Goal: Transaction & Acquisition: Purchase product/service

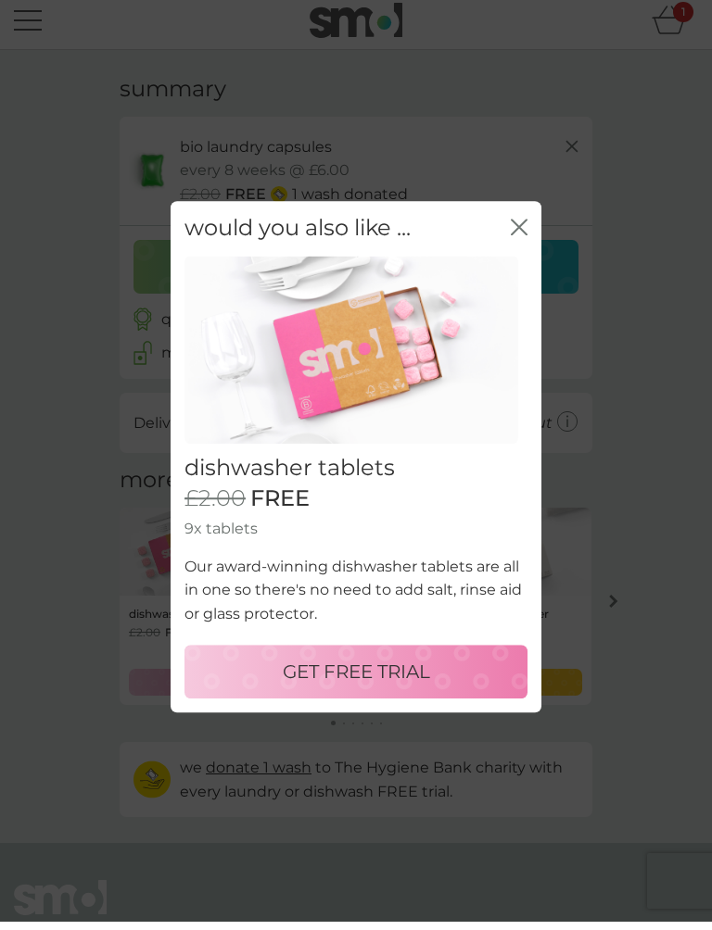
click at [513, 232] on icon "close" at bounding box center [519, 235] width 17 height 17
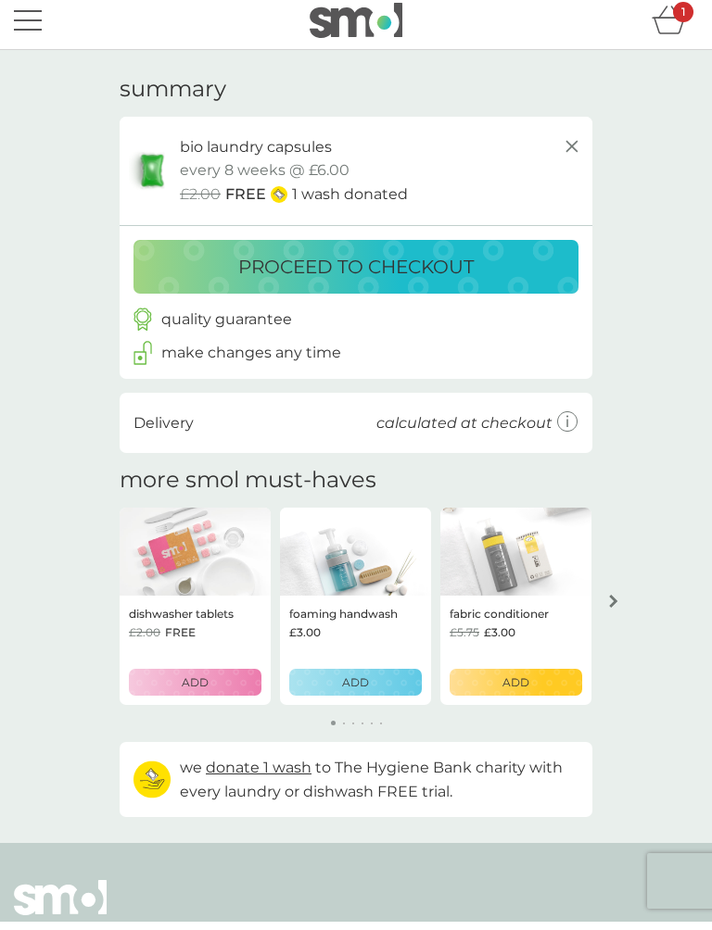
click at [512, 234] on div "proceed to checkout" at bounding box center [356, 268] width 473 height 68
click at [312, 260] on p "proceed to checkout" at bounding box center [355, 275] width 235 height 30
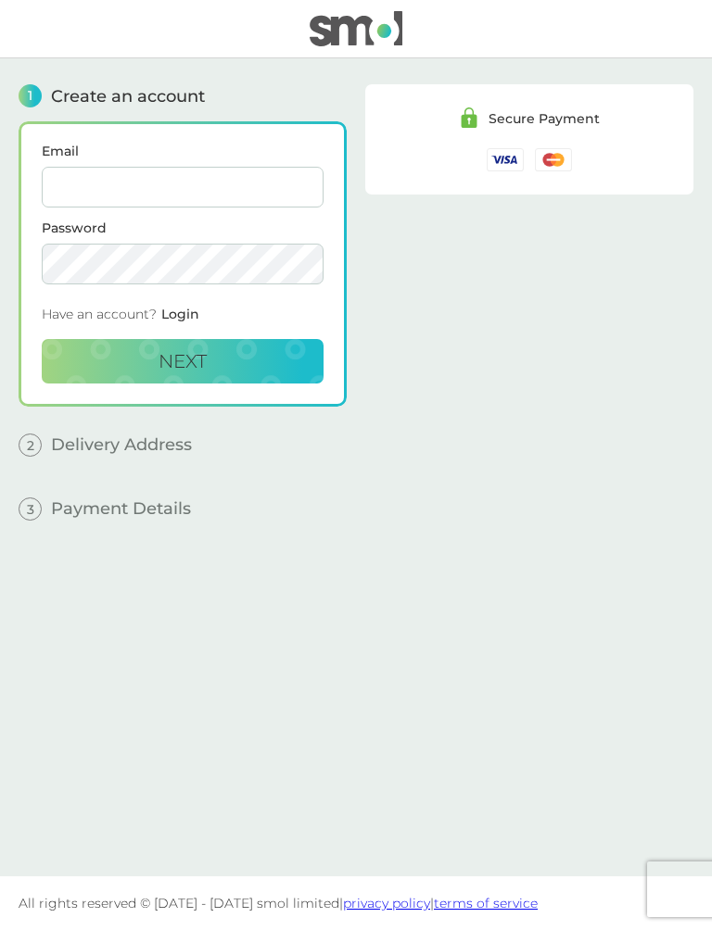
click at [87, 189] on input "Email" at bounding box center [183, 187] width 282 height 41
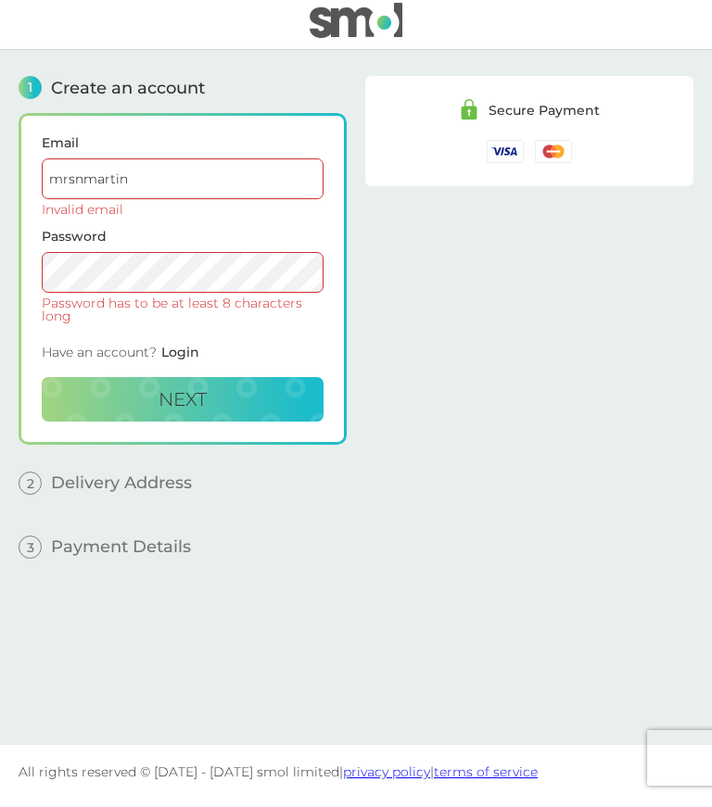
click at [161, 183] on input "mrsnmartin" at bounding box center [183, 187] width 282 height 41
click at [150, 172] on input "mrsnmartincom" at bounding box center [183, 187] width 282 height 41
click at [207, 184] on input "mrsnmartincom" at bounding box center [183, 187] width 282 height 41
type input "mrsnmartincom"
click at [308, 345] on div "Have an account? Login" at bounding box center [183, 365] width 282 height 41
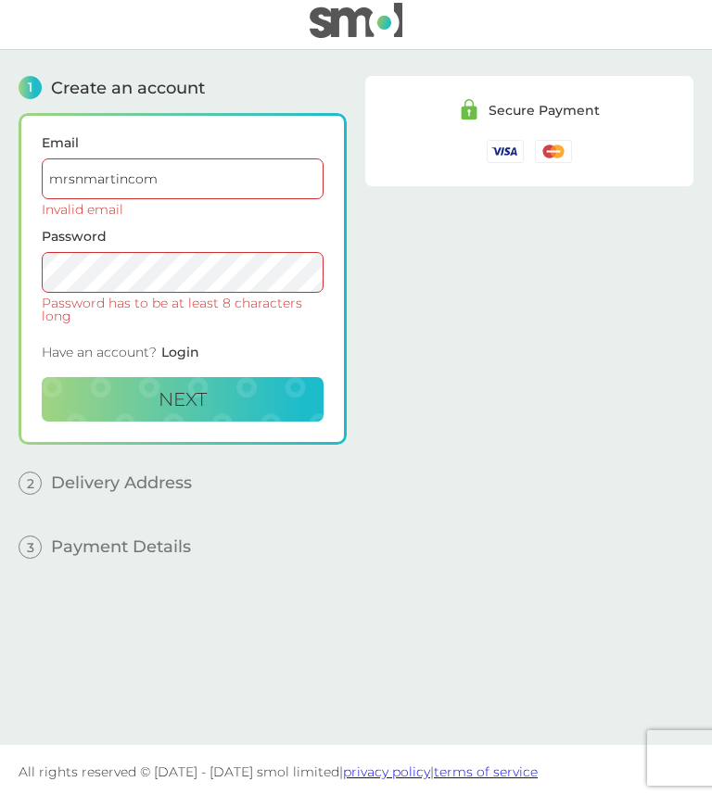
click at [396, 298] on div "Secure Payment" at bounding box center [529, 391] width 328 height 667
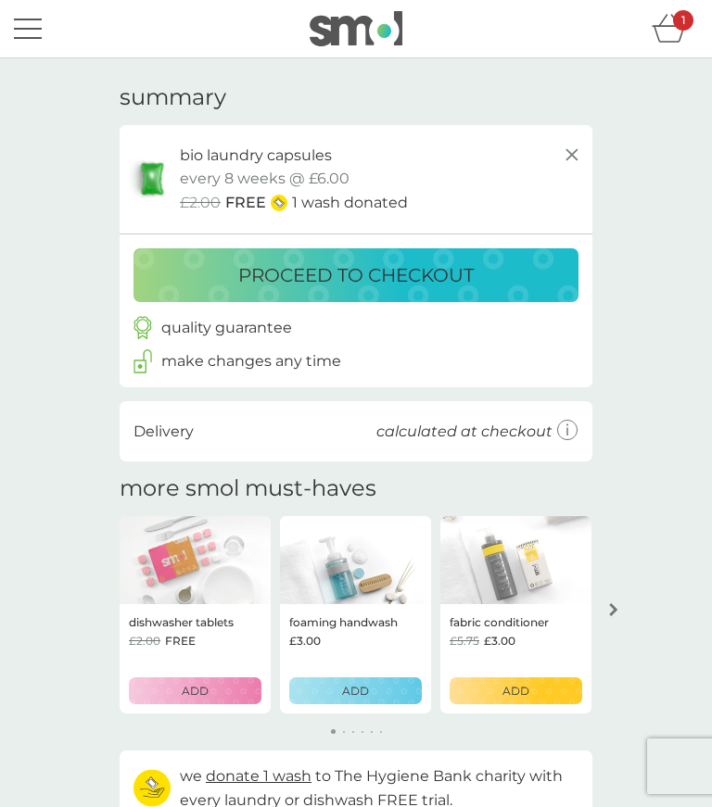
click at [54, 224] on div "your basket summary bio laundry capsules trial pack every 8 weeks @ £6.00 £2.00…" at bounding box center [356, 454] width 712 height 793
click at [308, 266] on p "proceed to checkout" at bounding box center [355, 275] width 235 height 30
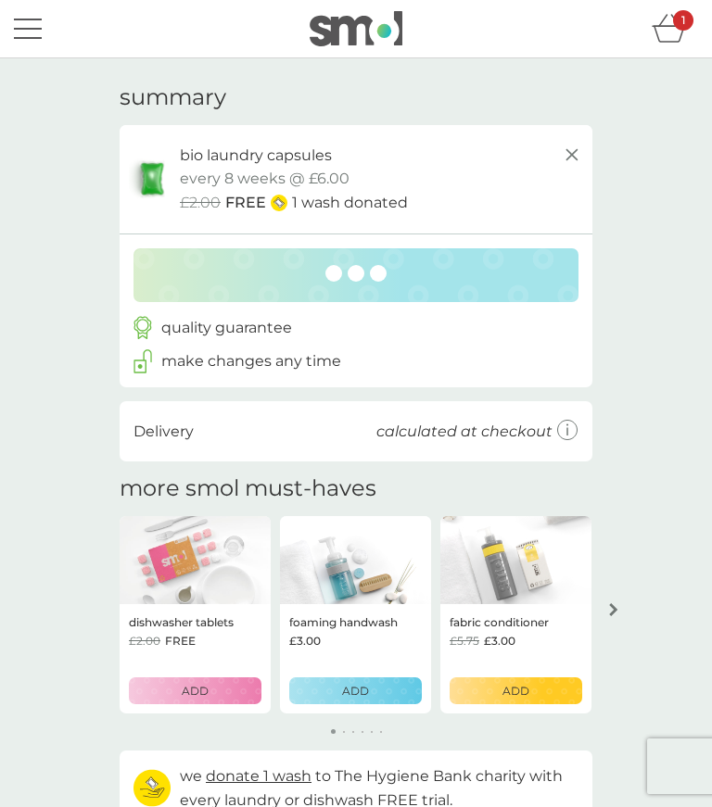
click at [7, 347] on div "your basket summary bio laundry capsules trial pack every 8 weeks @ £6.00 £2.00…" at bounding box center [356, 454] width 712 height 793
click at [571, 153] on line at bounding box center [571, 154] width 11 height 11
click at [571, 157] on div "remove item close Are you sure you want to remove this item? yes no" at bounding box center [356, 403] width 712 height 807
click at [569, 157] on line at bounding box center [571, 154] width 11 height 11
click at [568, 157] on div "remove item close Are you sure you want to remove this item? yes no" at bounding box center [356, 403] width 712 height 807
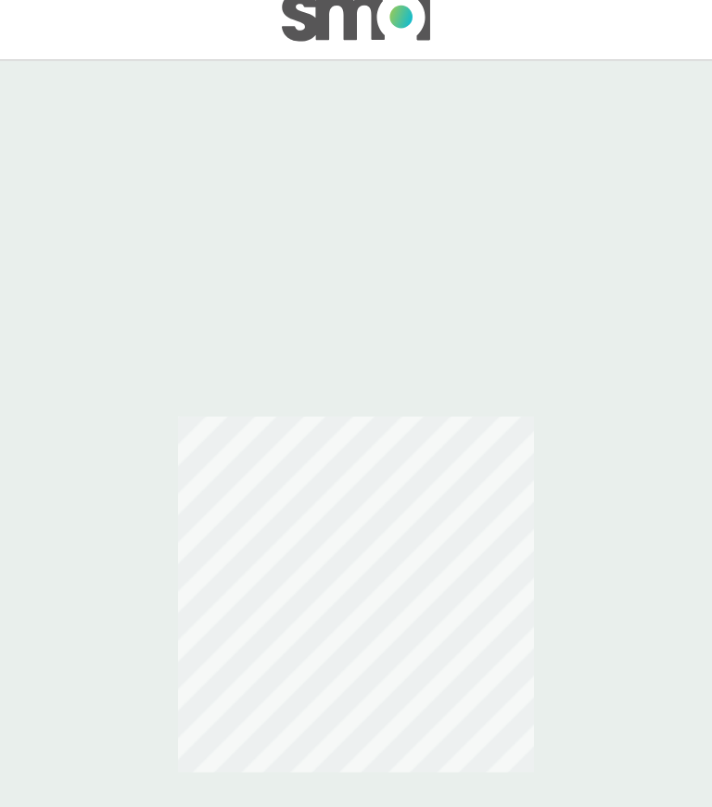
click at [295, 263] on div at bounding box center [356, 391] width 675 height 667
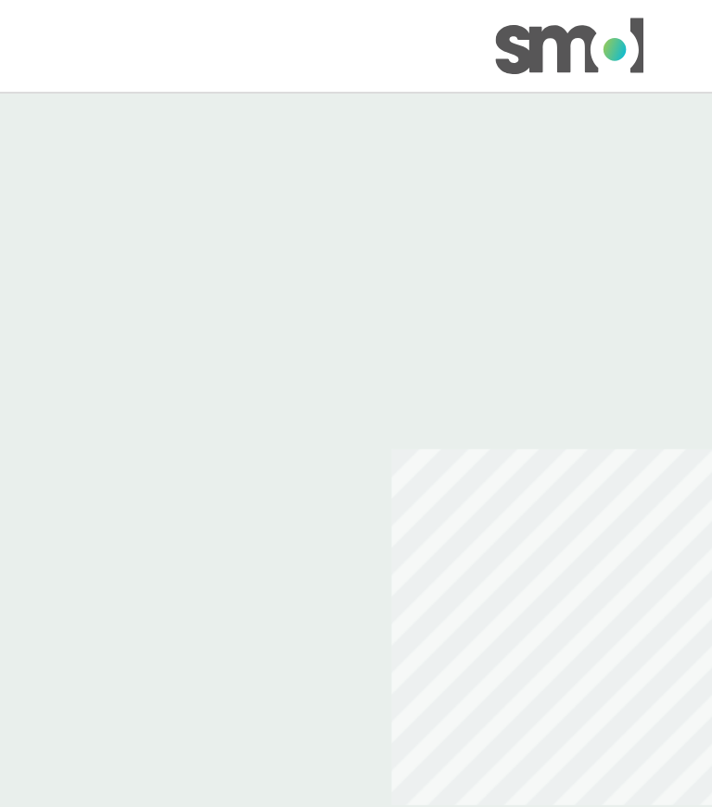
click at [308, 269] on div at bounding box center [356, 391] width 675 height 667
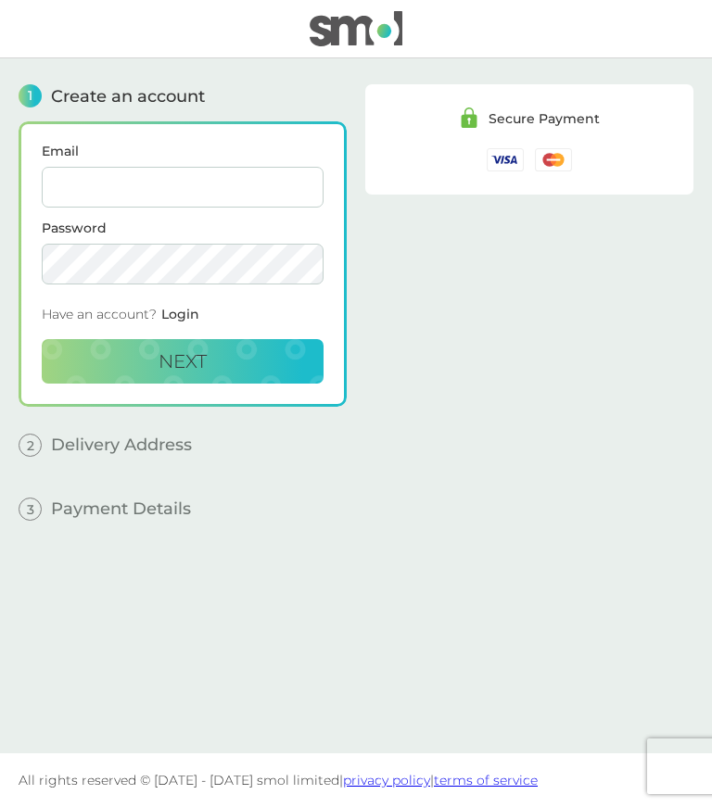
click at [103, 184] on input "Email" at bounding box center [183, 187] width 282 height 41
click at [261, 190] on input "mrsnmartin@outlook.comr" at bounding box center [183, 187] width 282 height 41
type input "[EMAIL_ADDRESS][DOMAIN_NAME]"
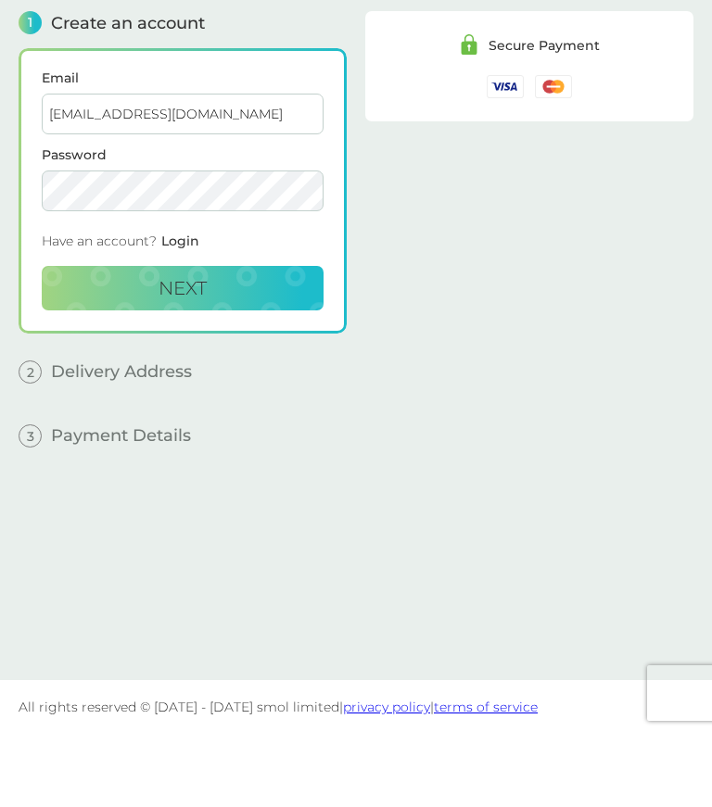
click at [156, 339] on button "Next" at bounding box center [183, 361] width 282 height 44
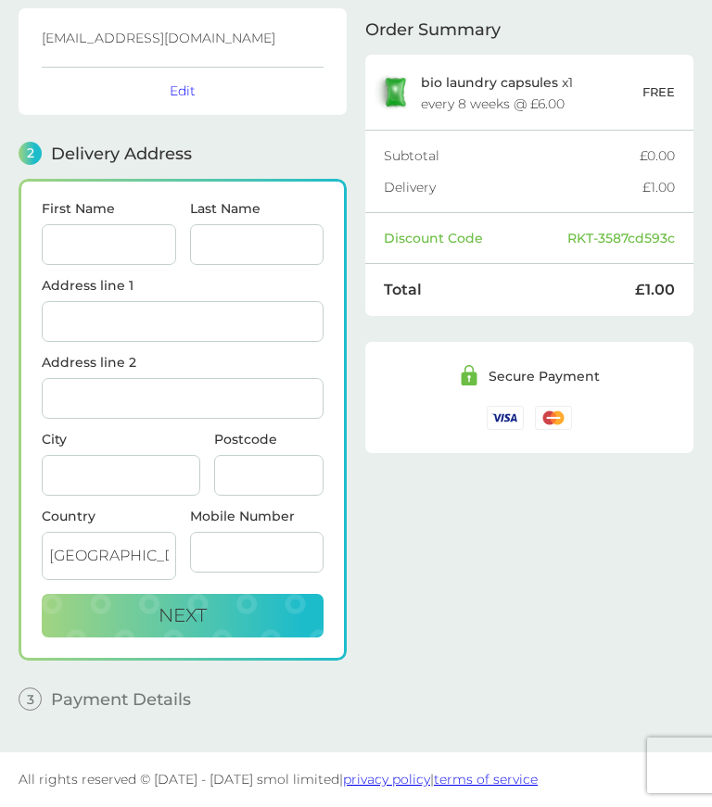
scroll to position [114, 0]
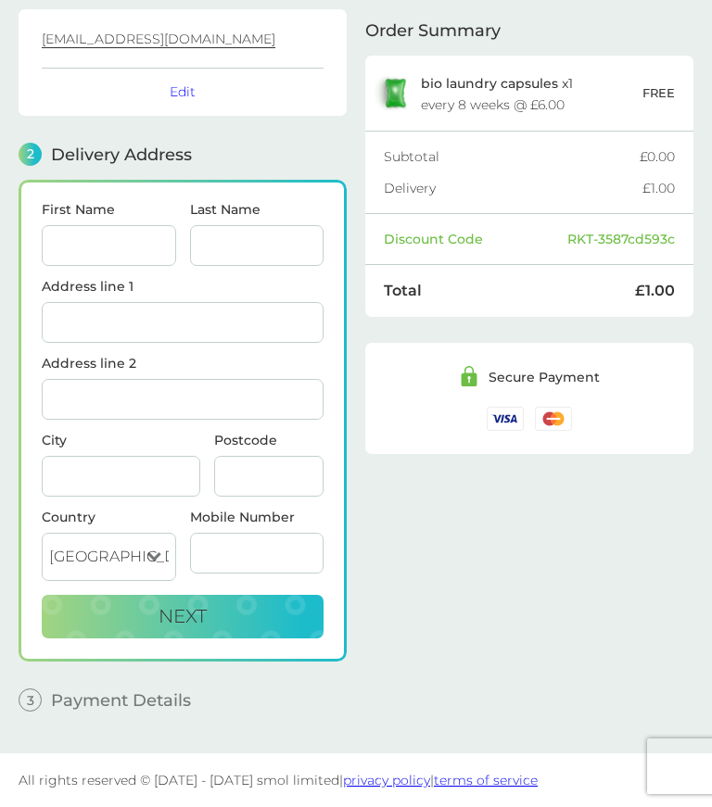
click at [97, 238] on input "First Name" at bounding box center [109, 245] width 134 height 41
type input "[PERSON_NAME]"
click at [244, 241] on input "Last Name" at bounding box center [257, 245] width 134 height 41
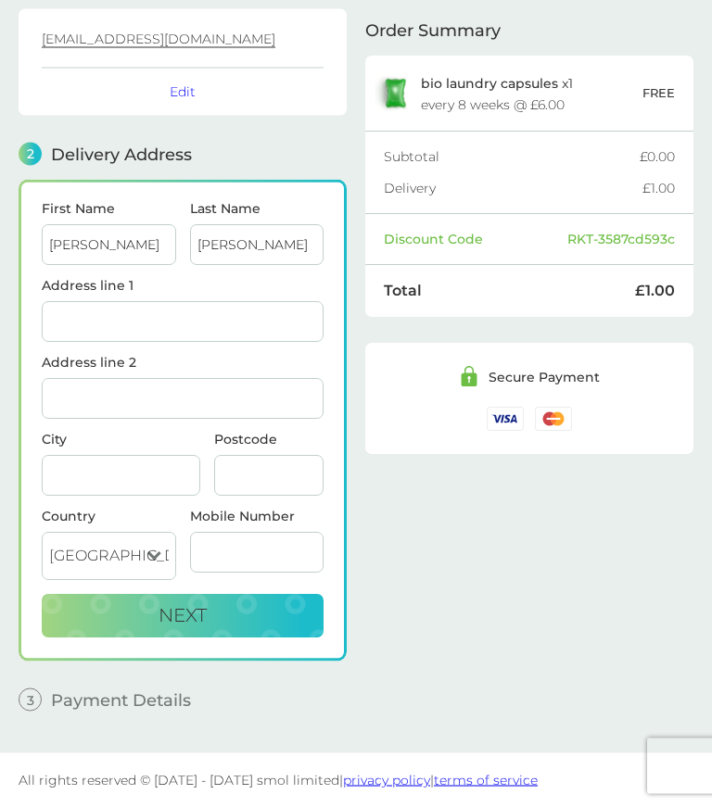
type input "[PERSON_NAME]"
click at [61, 316] on input "Address line 1" at bounding box center [183, 322] width 282 height 41
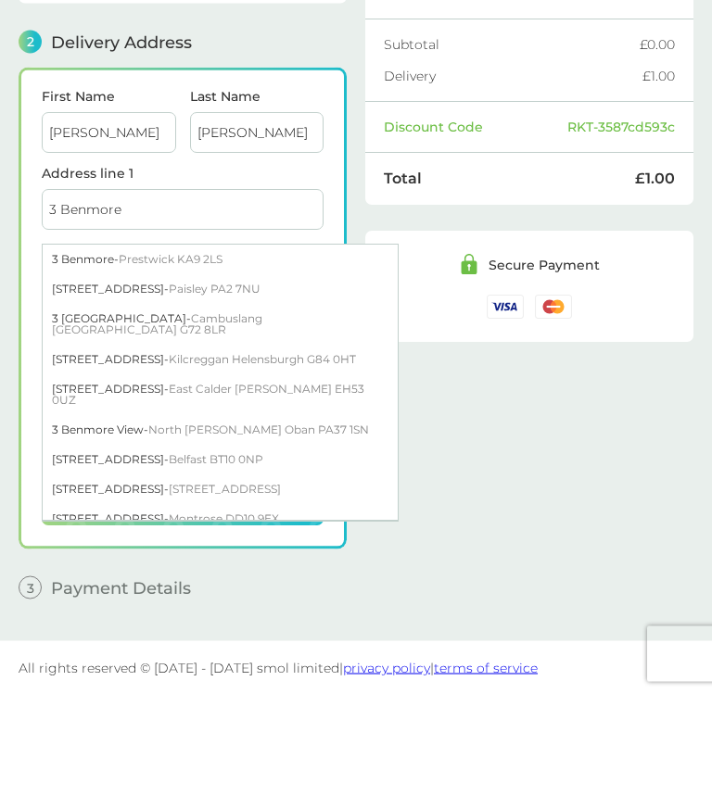
type input "3 Benmore"
click at [147, 365] on span "Prestwick KA9 2LS" at bounding box center [171, 372] width 104 height 14
type input "Prestwick"
type input "KA9 2LS"
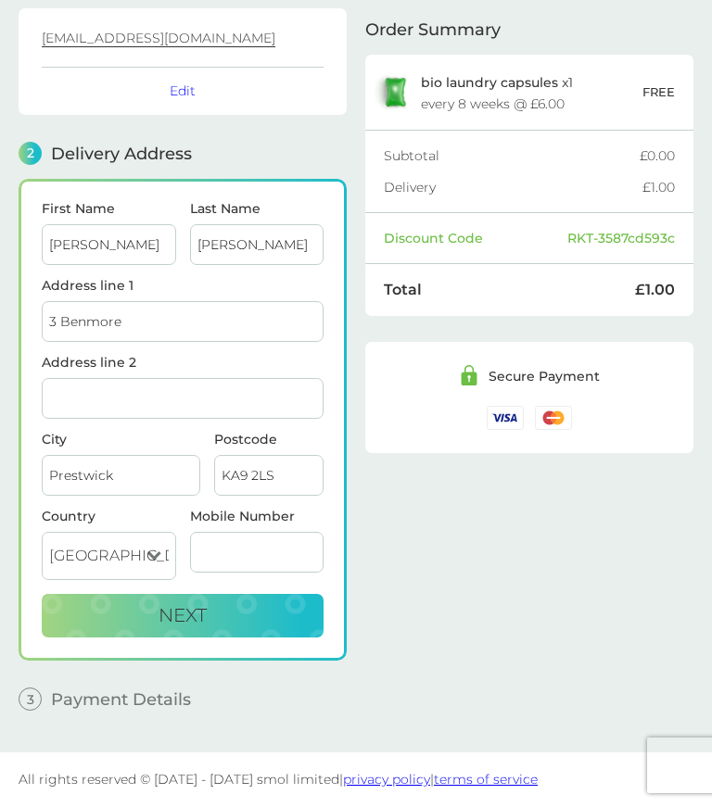
click at [153, 616] on button "Next" at bounding box center [183, 617] width 282 height 44
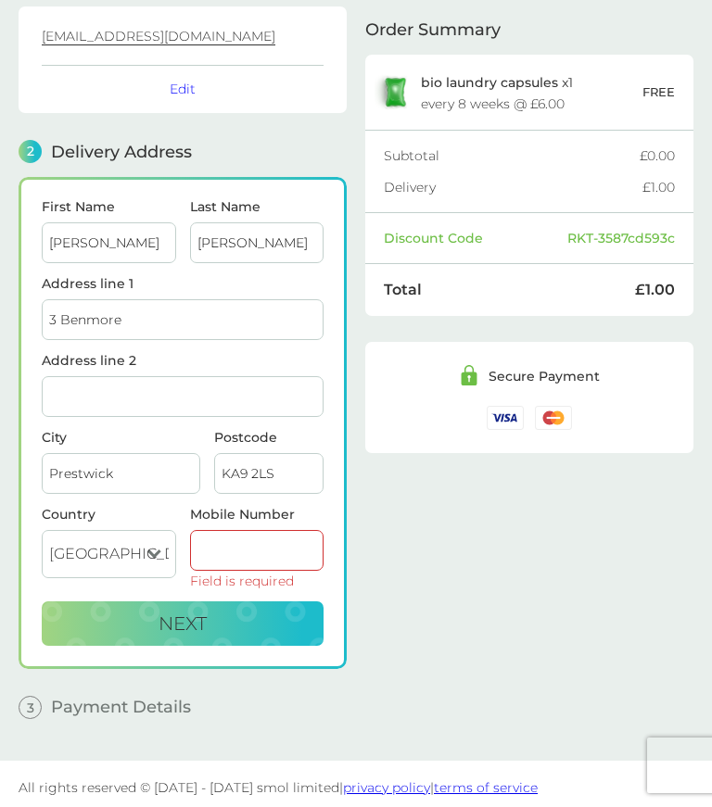
scroll to position [124, 0]
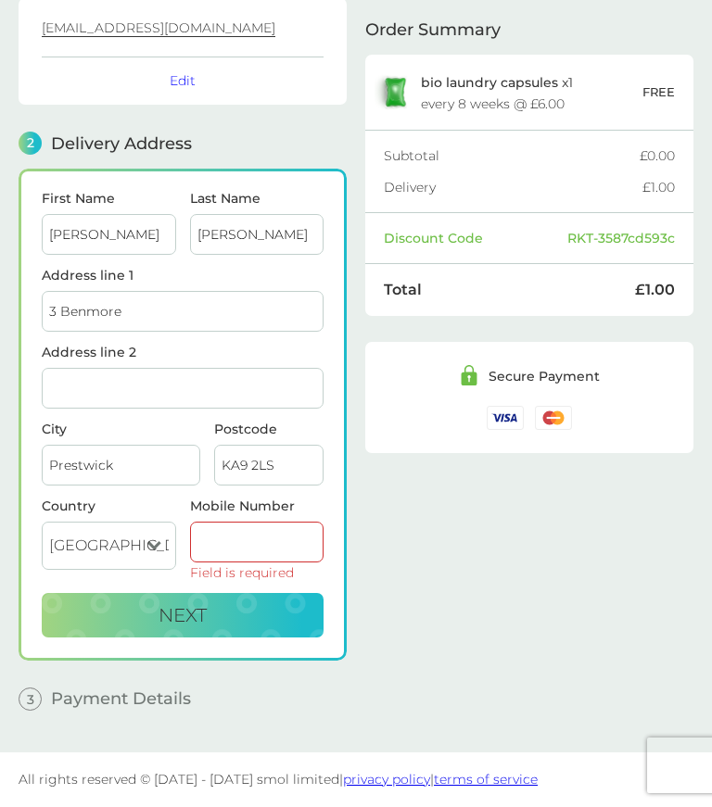
click at [231, 537] on input "Mobile Number" at bounding box center [257, 543] width 134 height 41
click at [251, 532] on input "Mobile Number" at bounding box center [257, 543] width 134 height 41
click at [251, 543] on input "Mobile Number" at bounding box center [257, 543] width 134 height 41
click at [258, 549] on input "Mobile Number" at bounding box center [257, 543] width 134 height 41
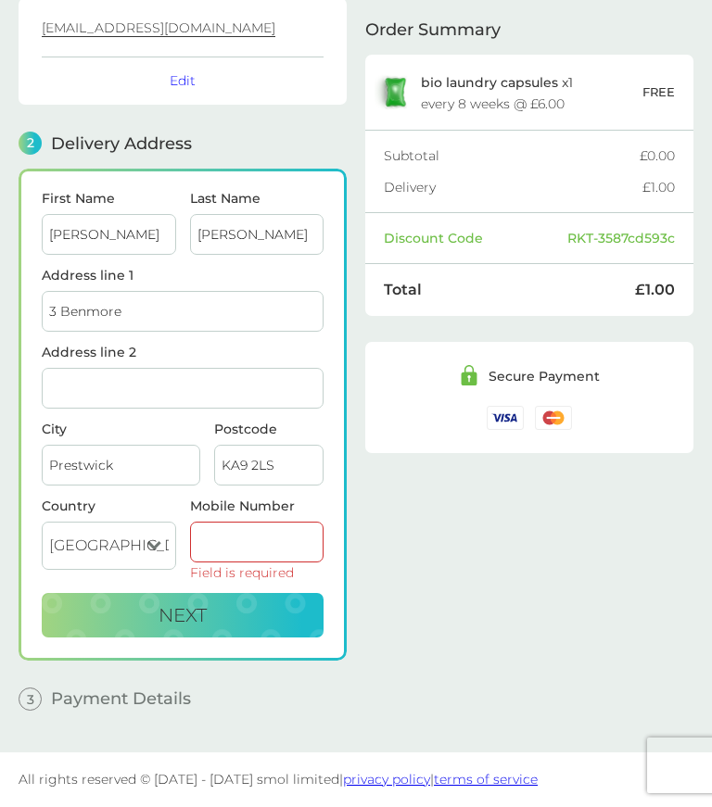
scroll to position [120, 0]
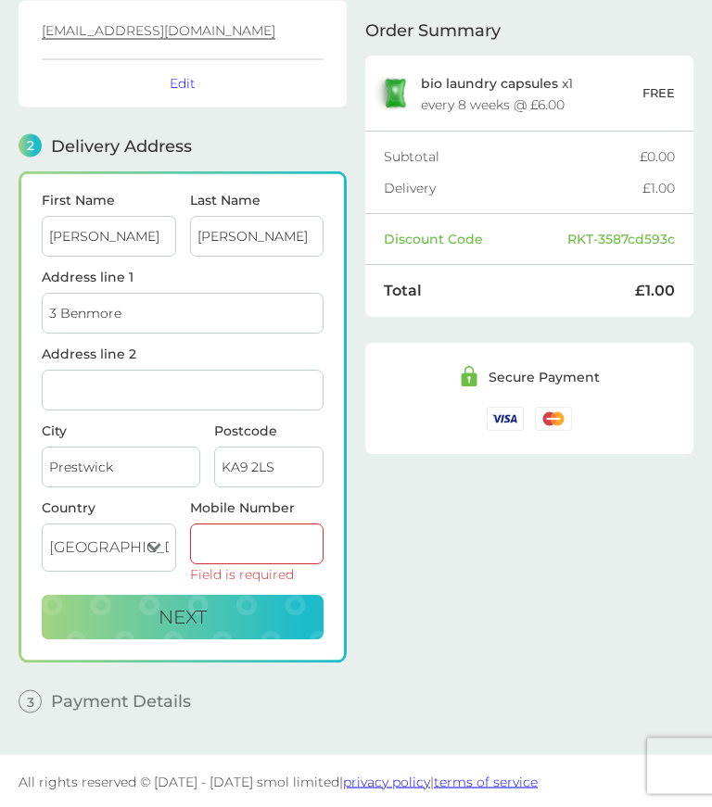
click at [385, 577] on div "Order Summary bio laundry capsules x 1 every 8 weeks @ £6.00 FREE Subtotal £0.0…" at bounding box center [529, 333] width 328 height 790
click at [220, 546] on input "Mobile Number" at bounding box center [257, 544] width 134 height 41
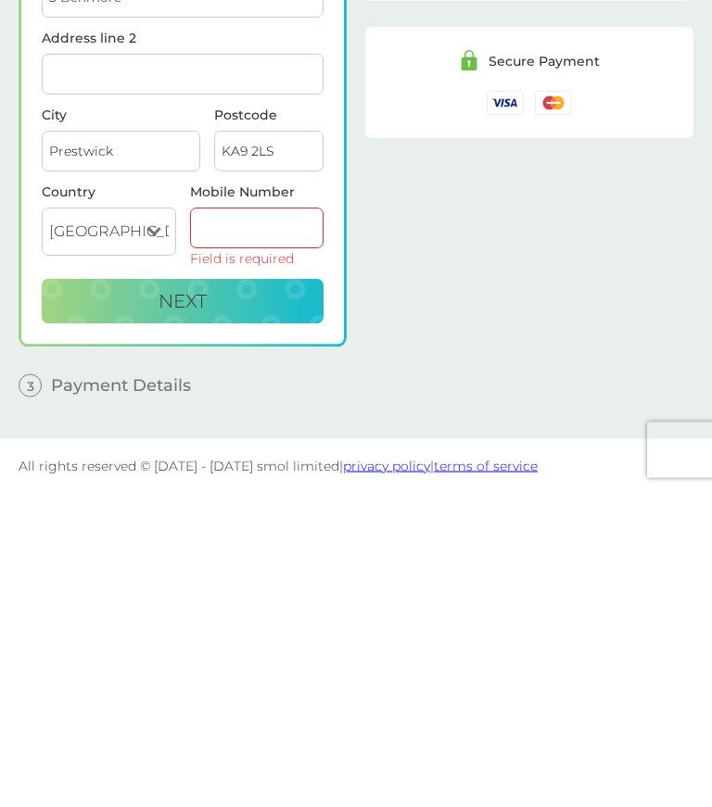
click at [247, 525] on input "Mobile Number" at bounding box center [257, 545] width 134 height 41
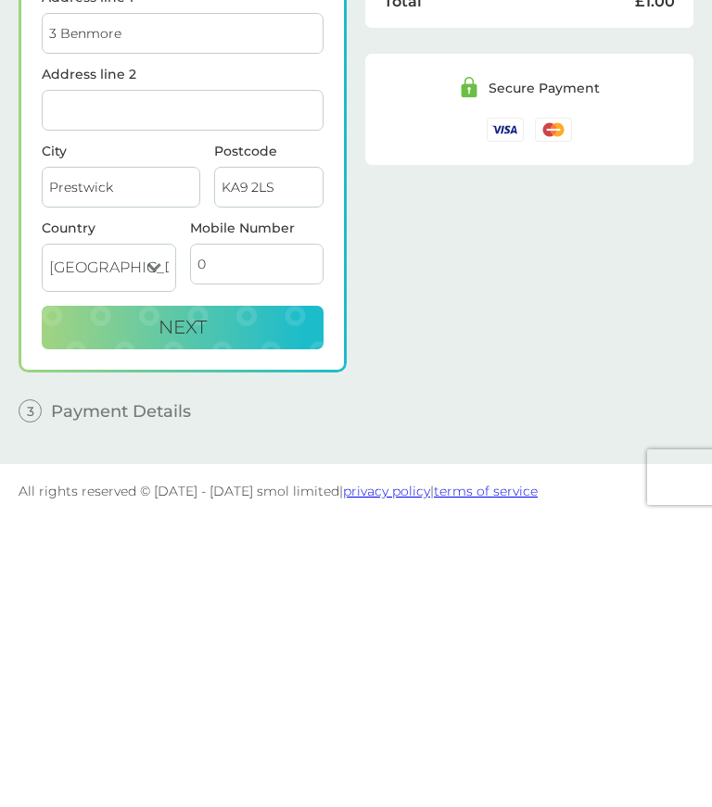
scroll to position [114, 0]
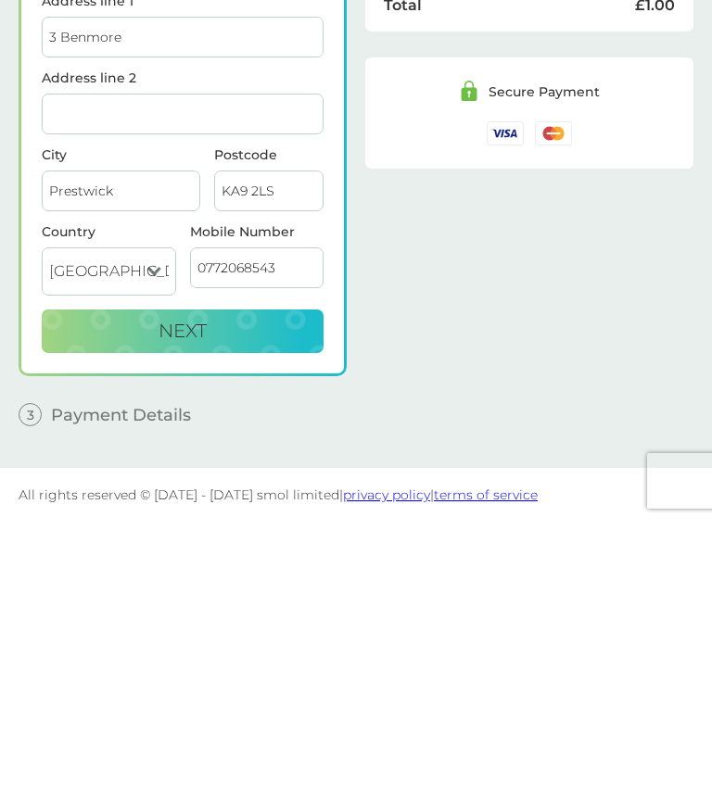
type input "07720685436"
click at [182, 605] on span "Next" at bounding box center [182, 616] width 48 height 22
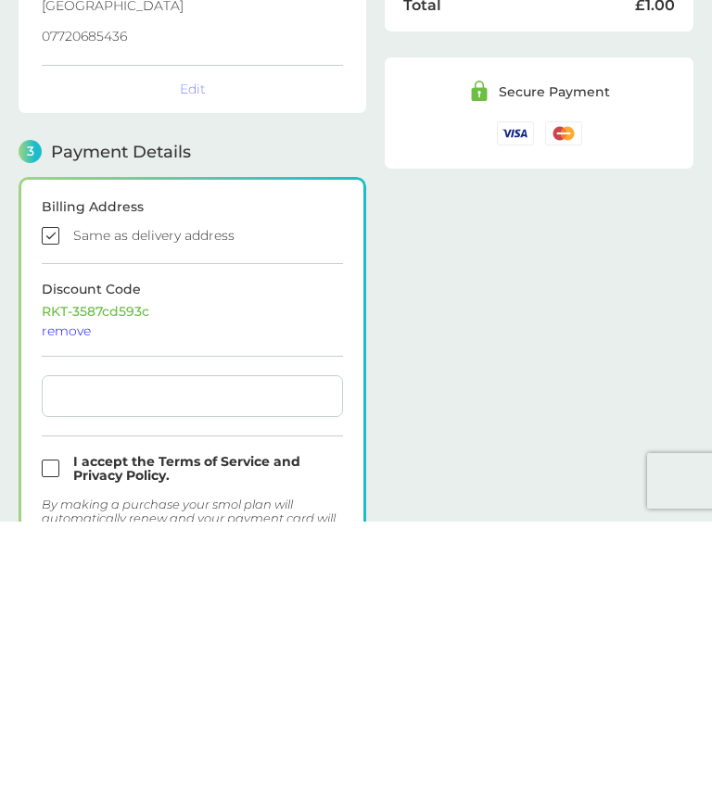
checkbox input "true"
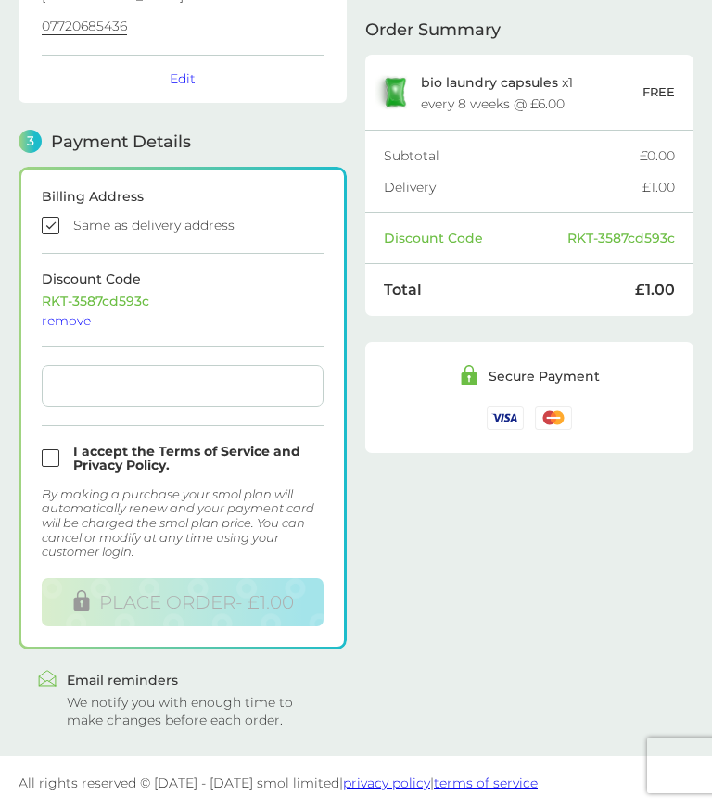
scroll to position [410, 0]
click at [47, 458] on input "checkbox" at bounding box center [183, 459] width 282 height 28
checkbox input "true"
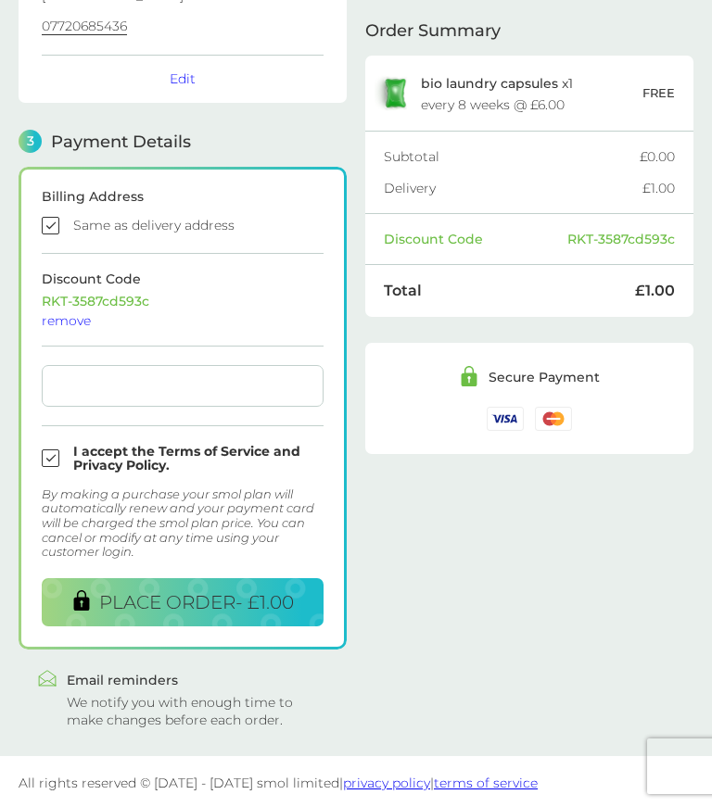
click at [172, 601] on span "PLACE ORDER - £1.00" at bounding box center [196, 602] width 195 height 22
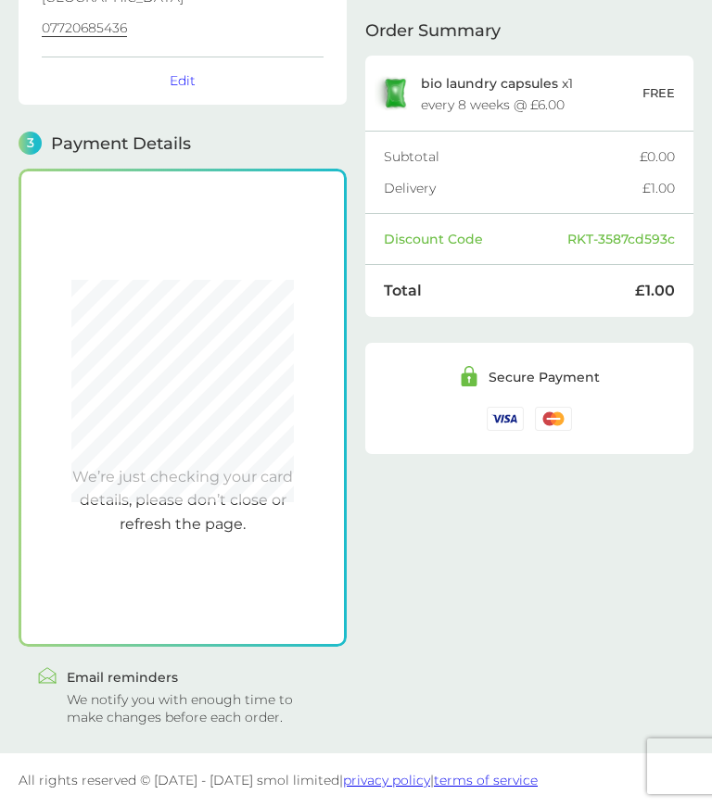
scroll to position [406, 0]
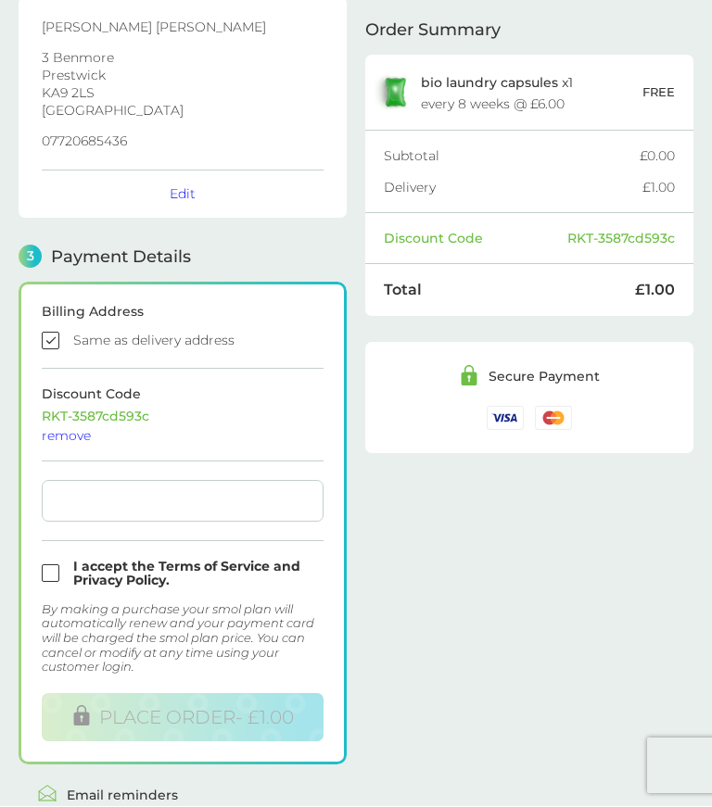
scroll to position [408, 0]
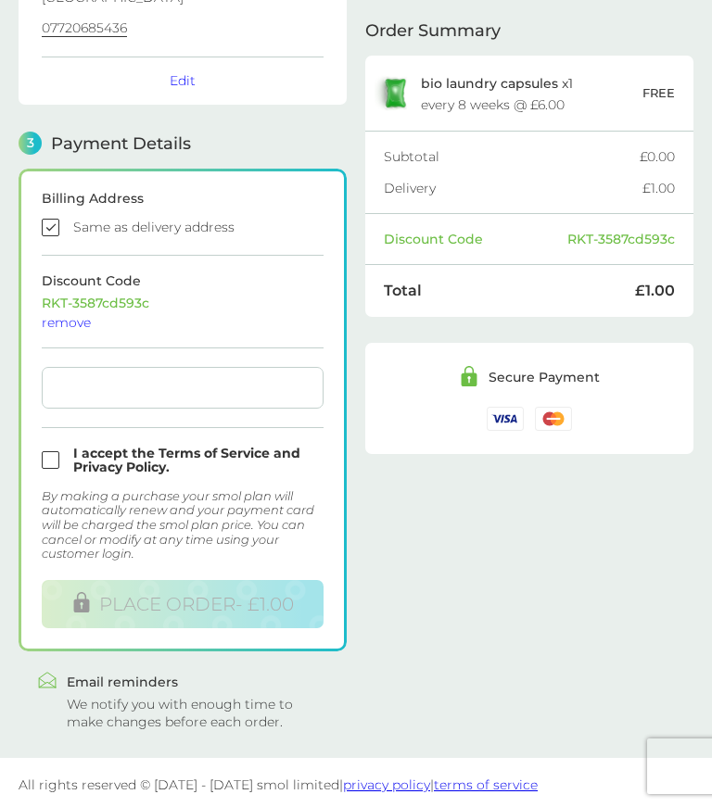
click at [44, 461] on input "checkbox" at bounding box center [183, 461] width 282 height 28
checkbox input "true"
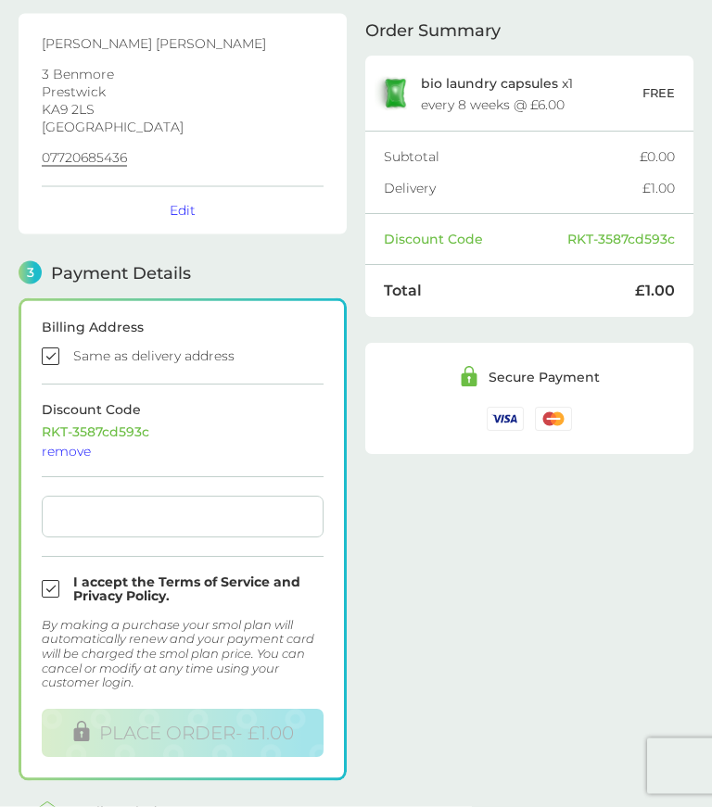
scroll to position [279, 0]
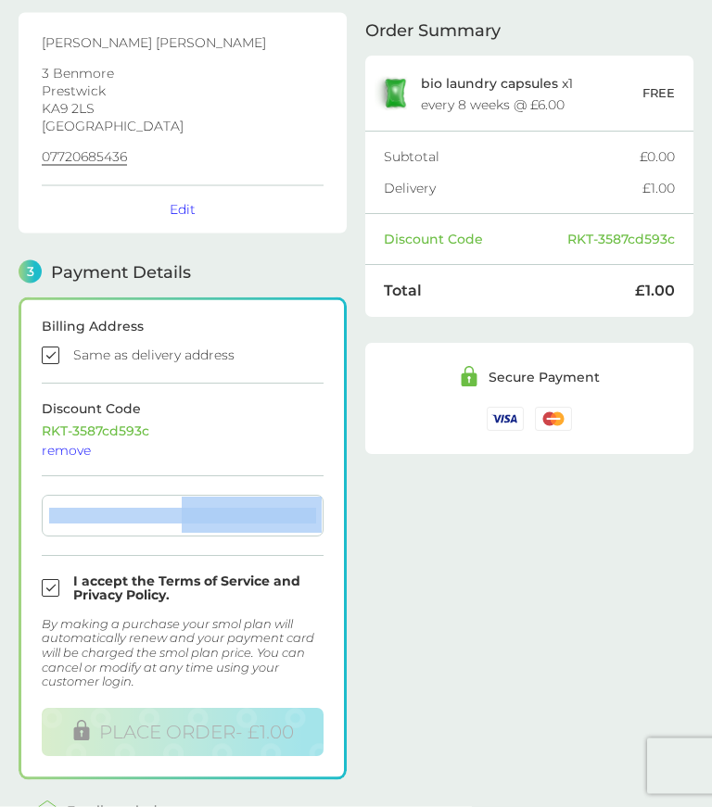
click at [446, 562] on div "Order Summary bio laundry capsules x 1 every 8 weeks @ £6.00 FREE Subtotal £0.0…" at bounding box center [529, 319] width 328 height 1080
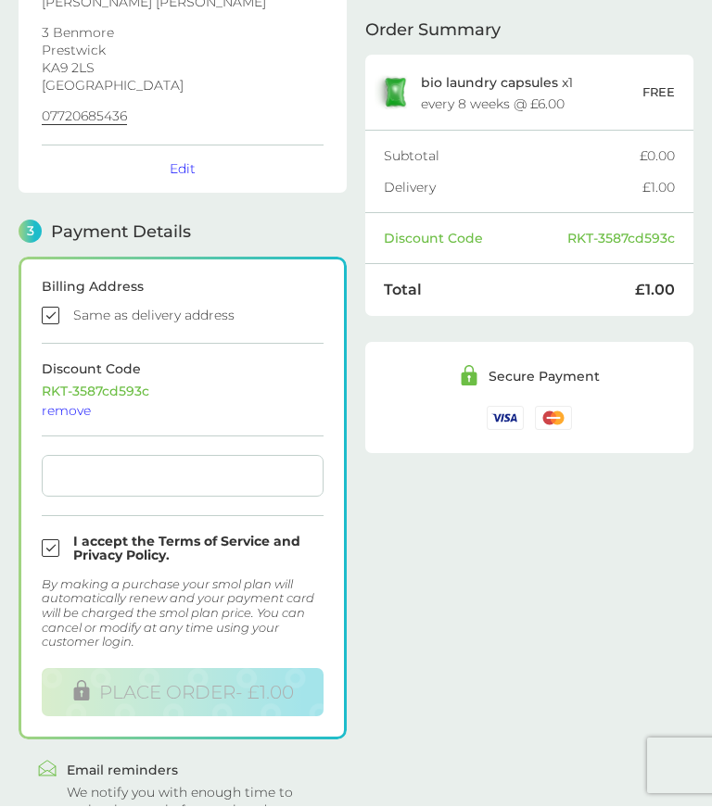
scroll to position [410, 0]
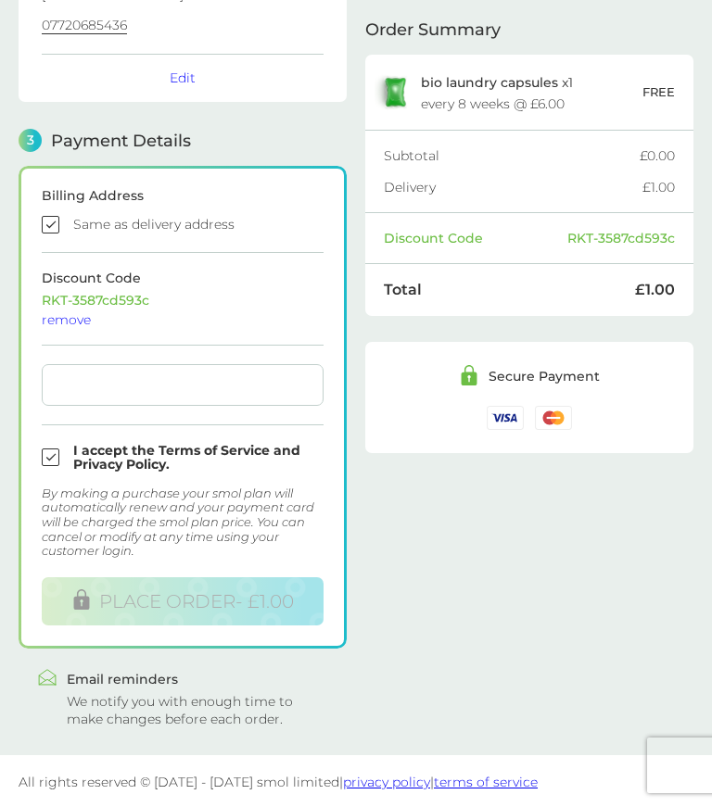
click at [437, 607] on div "Order Summary bio laundry capsules x 1 every 8 weeks @ £6.00 FREE Subtotal £0.0…" at bounding box center [529, 189] width 328 height 1080
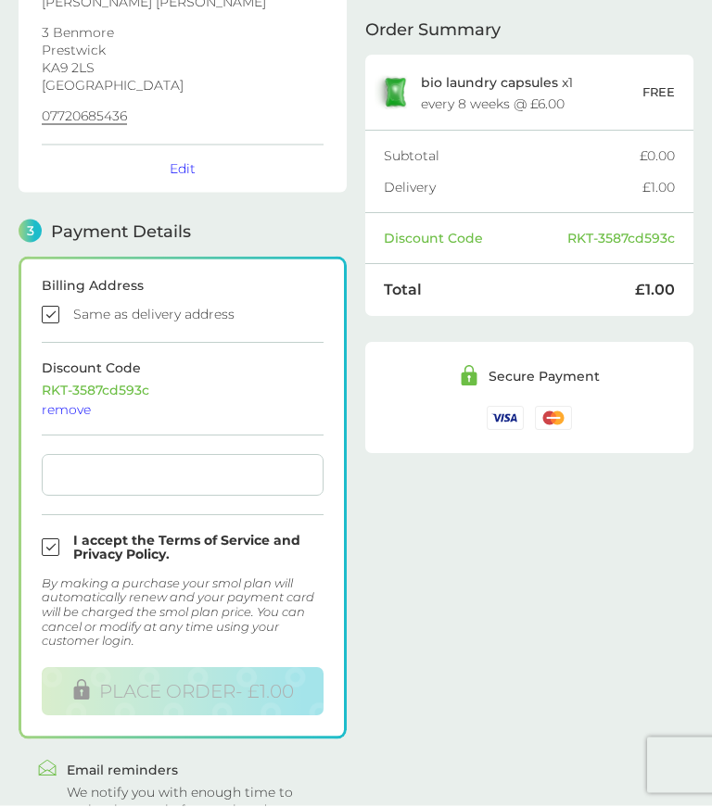
scroll to position [319, 0]
click at [65, 410] on div "remove" at bounding box center [183, 411] width 282 height 13
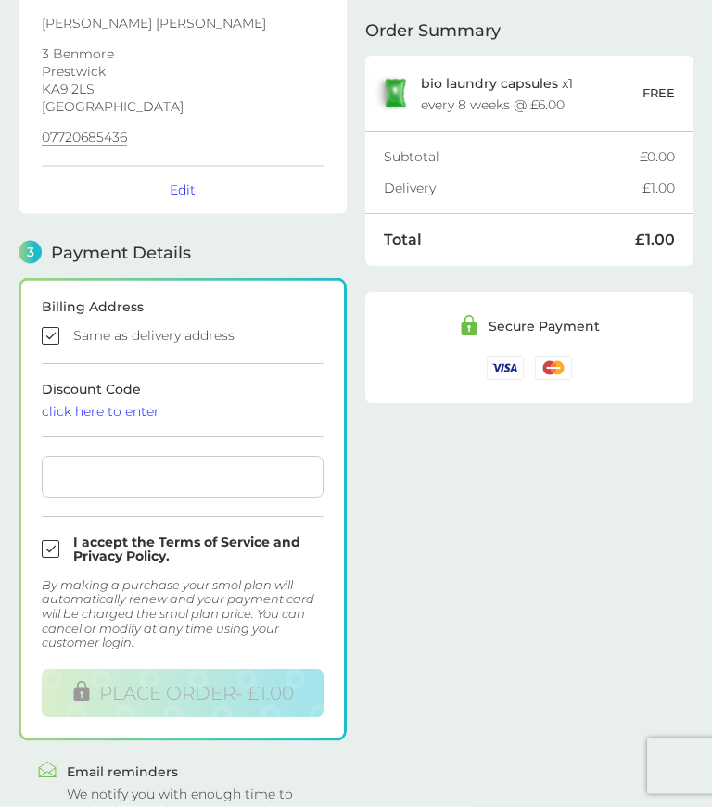
scroll to position [299, 0]
